Goal: Information Seeking & Learning: Find specific fact

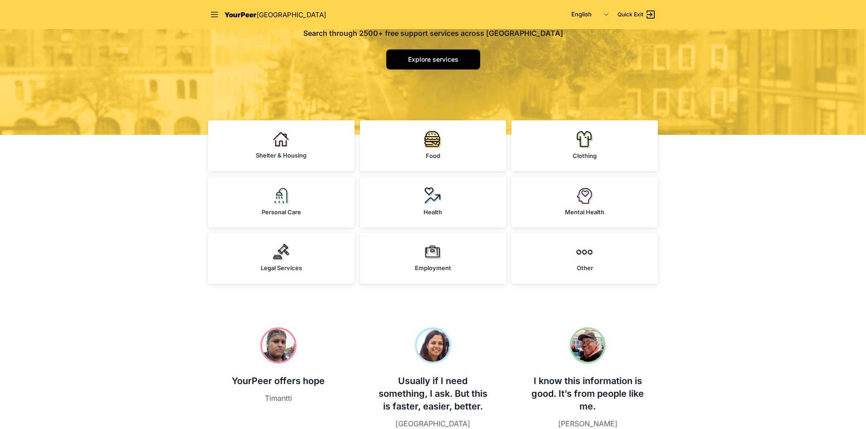
scroll to position [181, 0]
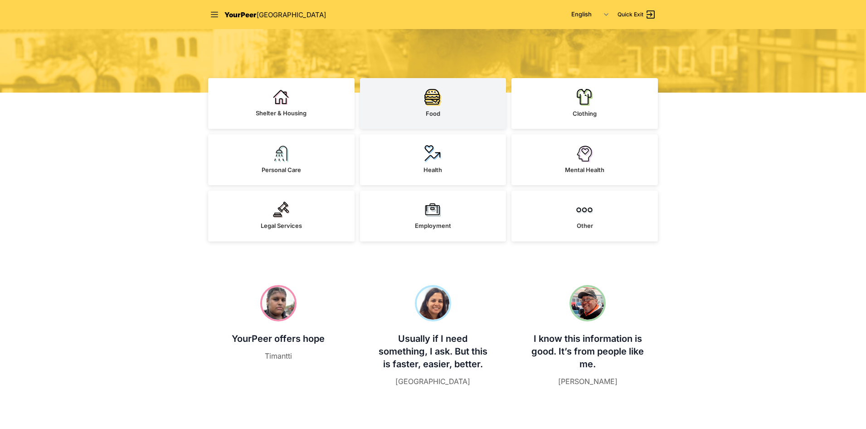
click at [436, 106] on img at bounding box center [433, 96] width 17 height 17
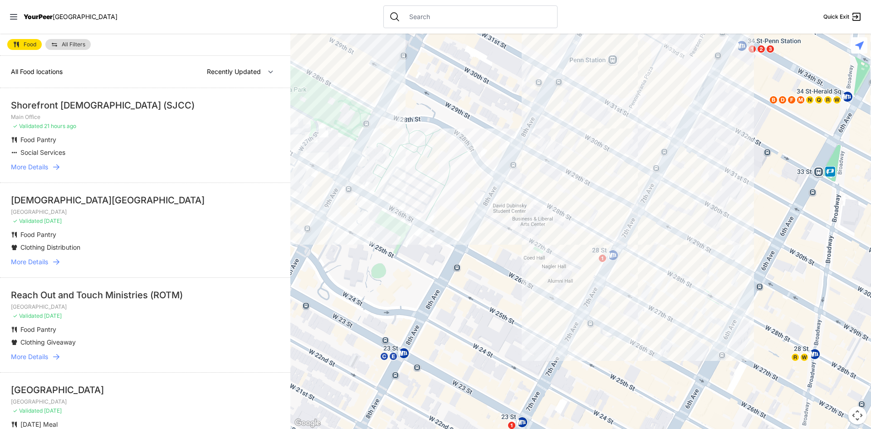
select select "nearby"
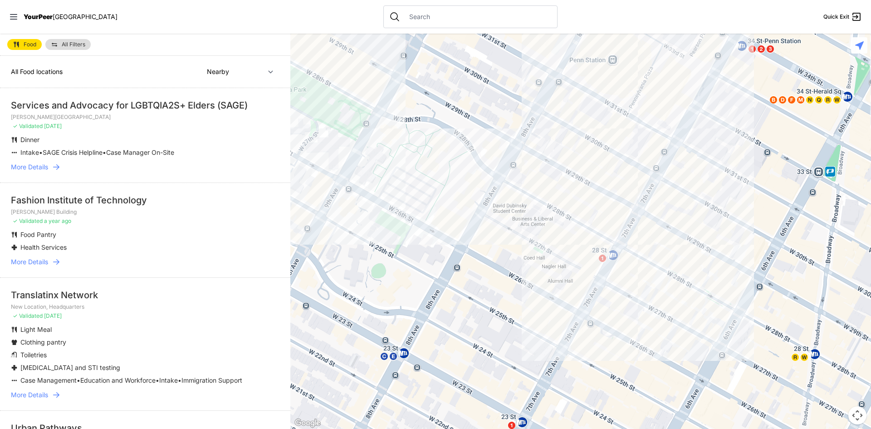
click at [96, 292] on div "Translatinx Network" at bounding box center [145, 294] width 269 height 13
click at [48, 262] on span "More Details" at bounding box center [29, 261] width 37 height 9
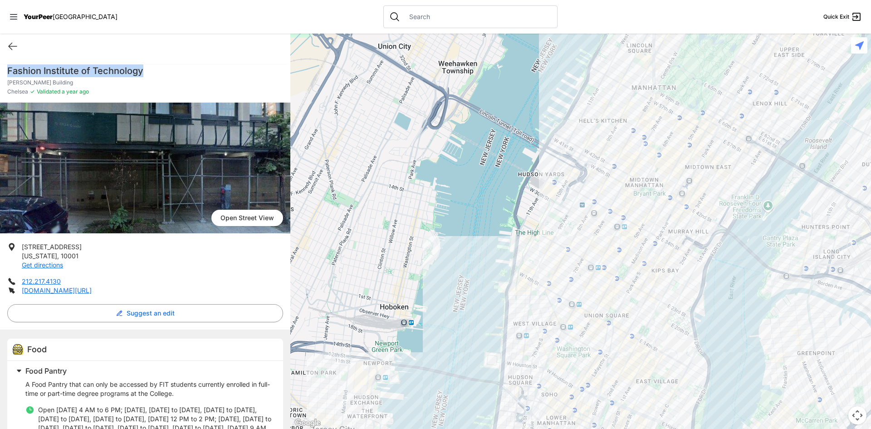
drag, startPoint x: 161, startPoint y: 71, endPoint x: 6, endPoint y: 69, distance: 154.7
click at [6, 69] on div "Fashion Institute of Technology [PERSON_NAME] Building Chelsea ✓ Validated a ye…" at bounding box center [145, 83] width 290 height 38
copy h1 "Fashion Institute of Technology"
